Goal: Information Seeking & Learning: Learn about a topic

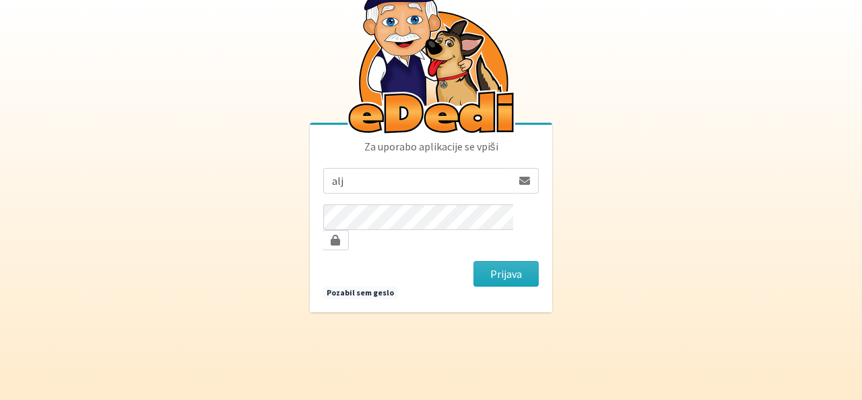
type input "aljam86@gmail.com"
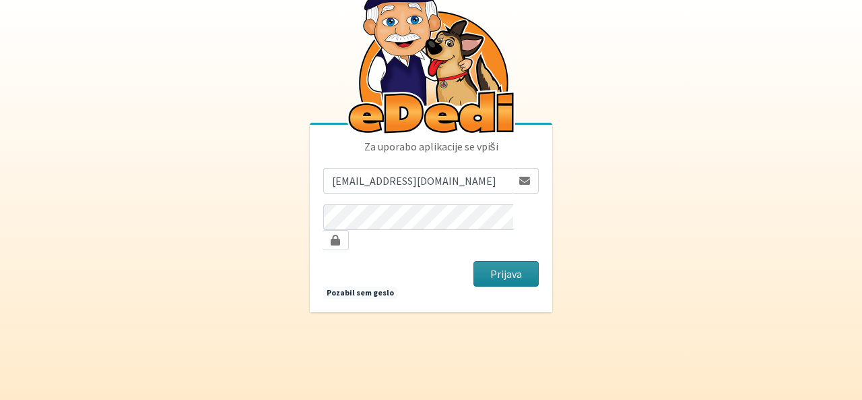
click at [486, 261] on button "Prijava" at bounding box center [506, 274] width 65 height 26
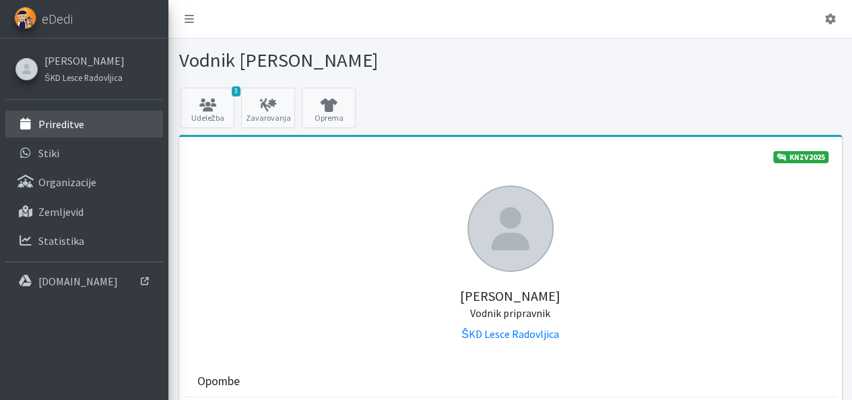
click at [39, 113] on link "Prireditve" at bounding box center [84, 124] width 158 height 27
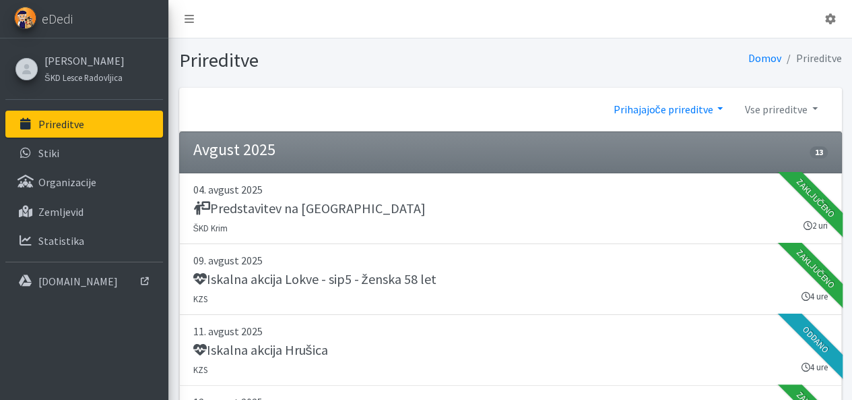
click at [709, 108] on link "Prihajajoče prireditve" at bounding box center [667, 109] width 131 height 27
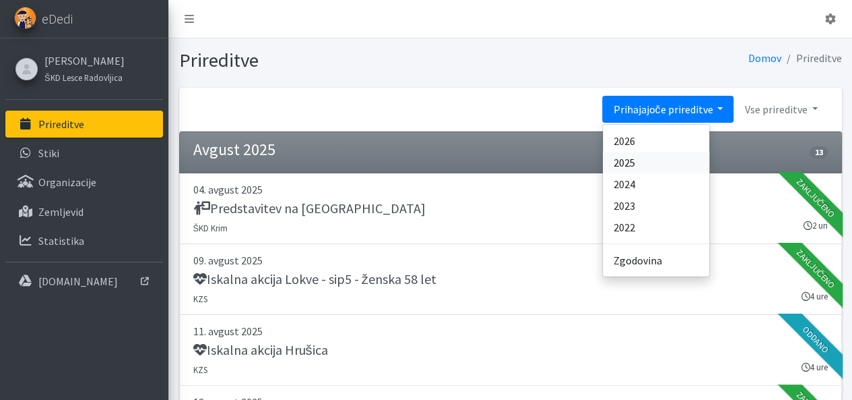
click at [663, 152] on link "2025" at bounding box center [656, 163] width 106 height 22
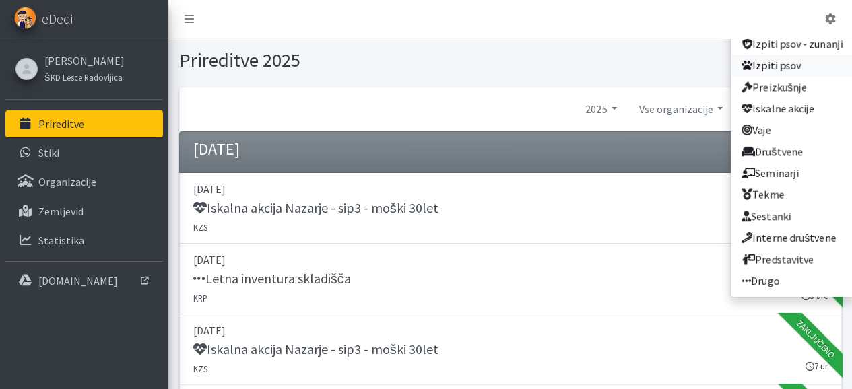
click at [778, 72] on link "Izpiti psov" at bounding box center [792, 66] width 123 height 22
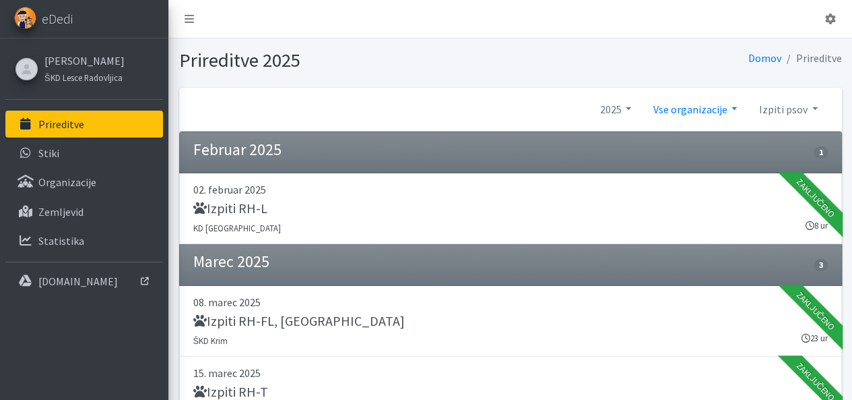
click at [705, 104] on link "Vse organizacije" at bounding box center [695, 109] width 106 height 27
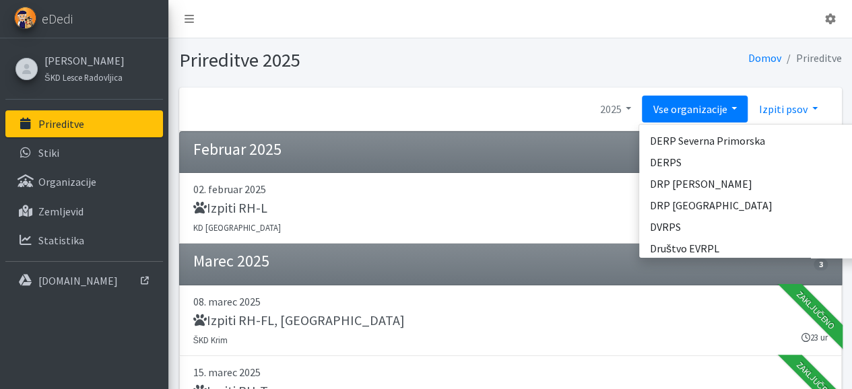
click at [800, 119] on link "Izpiti psov" at bounding box center [788, 109] width 80 height 27
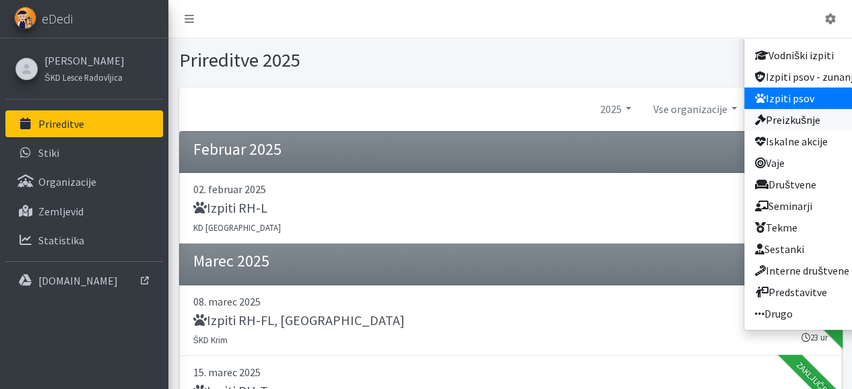
click at [795, 124] on link "Preizkušnje" at bounding box center [806, 120] width 123 height 22
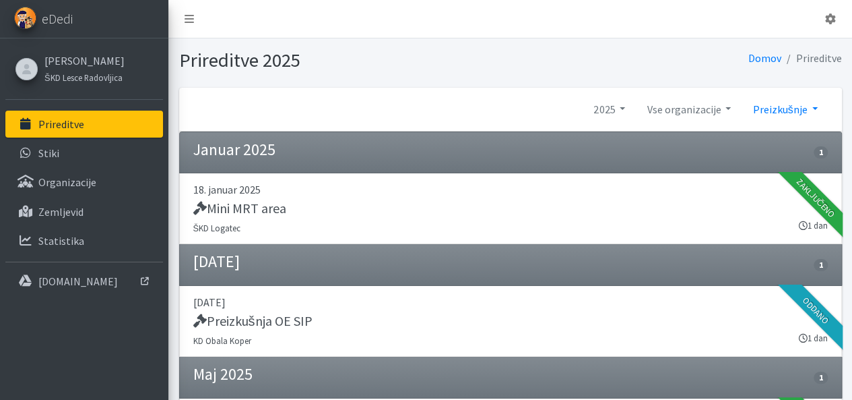
click at [799, 110] on link "Preizkušnje" at bounding box center [785, 109] width 86 height 27
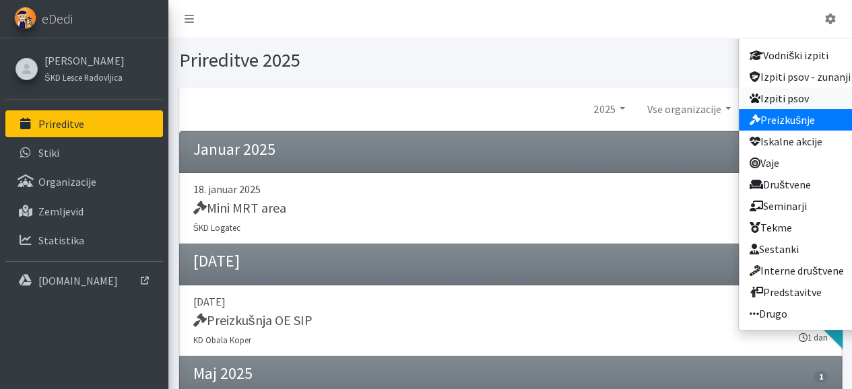
click at [783, 95] on link "Izpiti psov" at bounding box center [800, 99] width 123 height 22
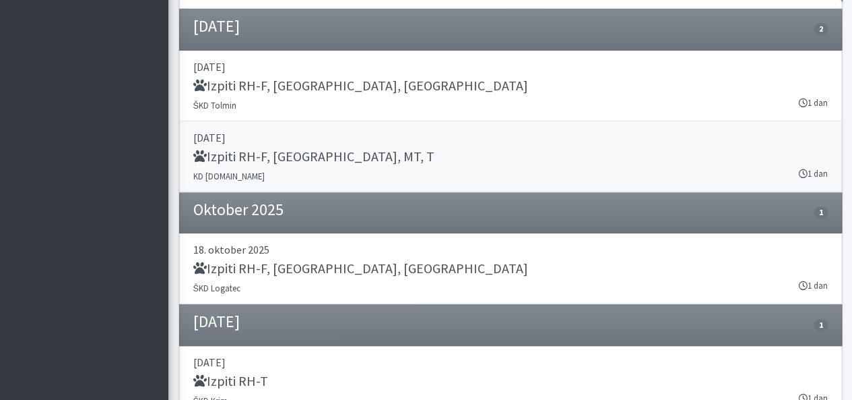
scroll to position [775, 0]
